Goal: Task Accomplishment & Management: Use online tool/utility

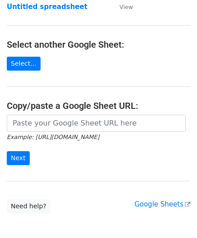
scroll to position [90, 0]
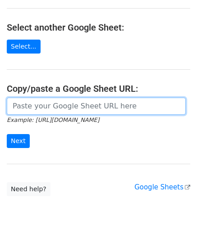
click at [47, 107] on input "url" at bounding box center [96, 106] width 179 height 17
paste input "[URL][DOMAIN_NAME]"
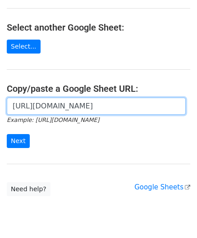
scroll to position [0, 194]
type input "[URL][DOMAIN_NAME]"
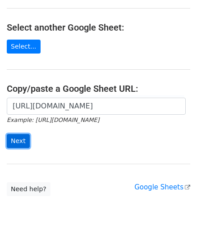
click at [20, 136] on input "Next" at bounding box center [18, 141] width 23 height 14
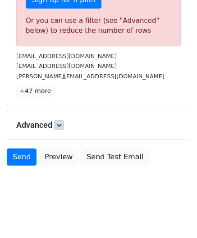
scroll to position [304, 0]
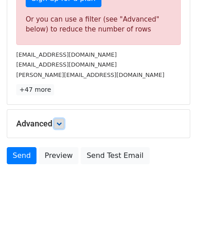
click at [61, 122] on icon at bounding box center [58, 123] width 5 height 5
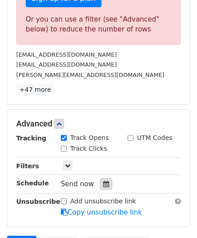
click at [103, 181] on icon at bounding box center [106, 184] width 6 height 6
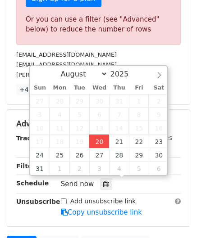
type input "[DATE] 12:00"
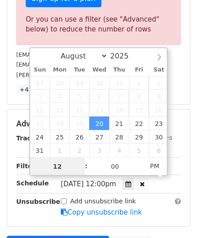
paste input "5"
type input "5"
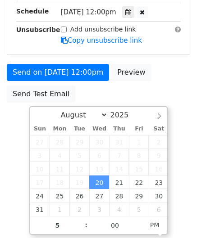
type input "[DATE] 17:00"
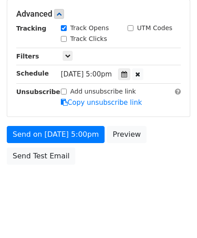
scroll to position [412, 0]
